Goal: Information Seeking & Learning: Check status

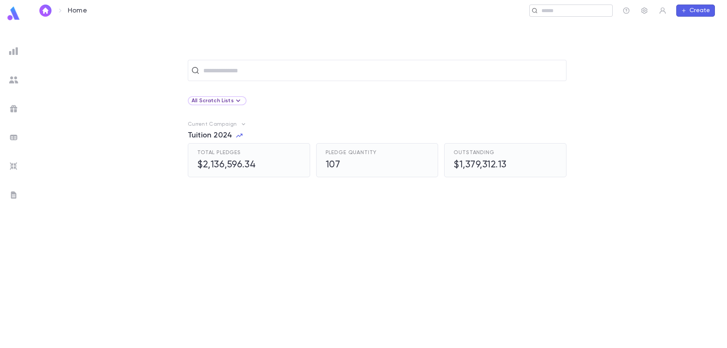
click at [562, 10] on input "text" at bounding box center [574, 10] width 70 height 7
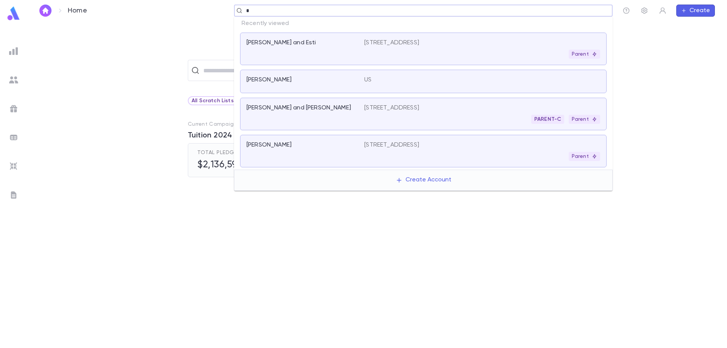
type input "*"
type input "**********"
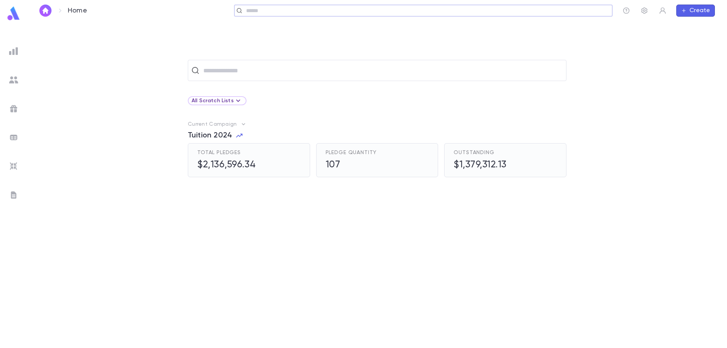
click at [283, 14] on div "​" at bounding box center [423, 11] width 379 height 12
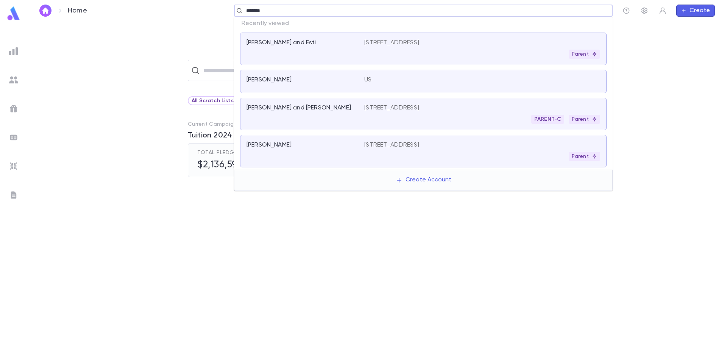
type input "********"
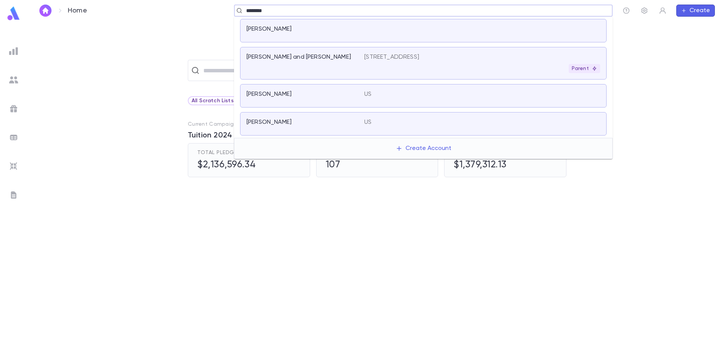
click at [320, 59] on p "[PERSON_NAME] and [PERSON_NAME]" at bounding box center [299, 57] width 105 height 8
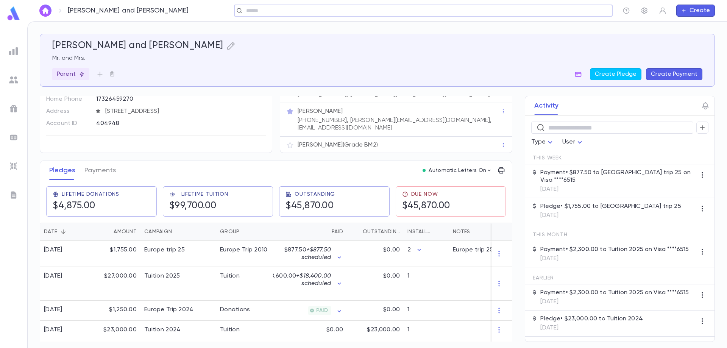
scroll to position [76, 0]
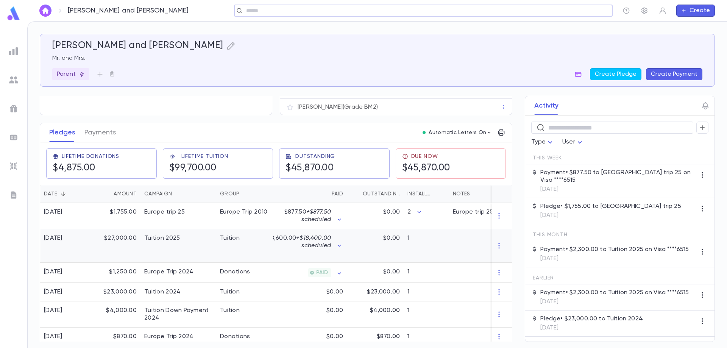
click at [236, 234] on div "Tuition" at bounding box center [230, 238] width 20 height 8
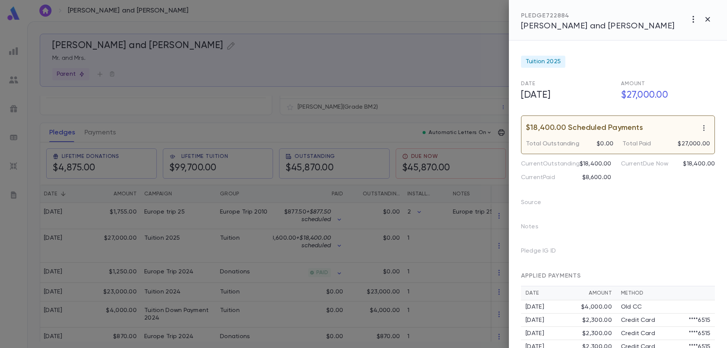
click at [163, 209] on div at bounding box center [363, 174] width 727 height 348
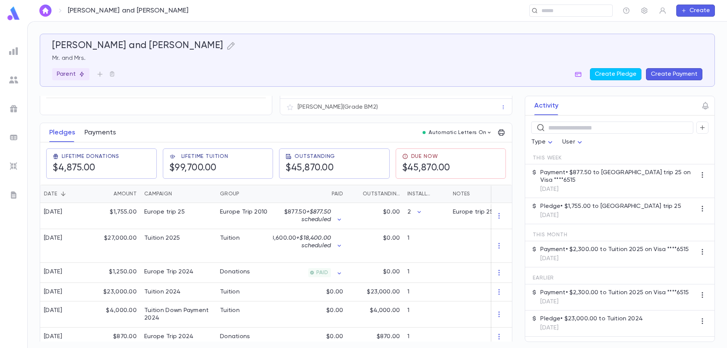
click at [103, 128] on button "Payments" at bounding box center [99, 132] width 31 height 19
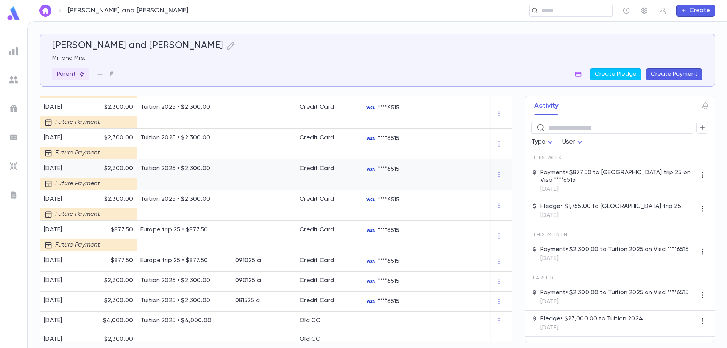
scroll to position [227, 0]
